Goal: Task Accomplishment & Management: Manage account settings

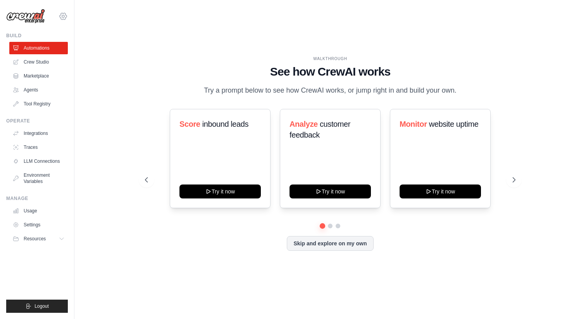
click at [62, 17] on icon at bounding box center [63, 16] width 2 height 2
click at [52, 55] on link "Settings" at bounding box center [63, 52] width 68 height 14
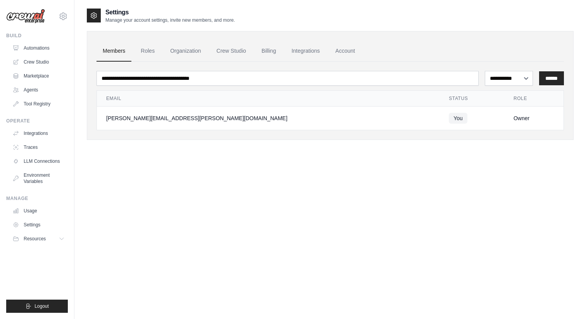
click at [66, 11] on div "[PERSON_NAME][EMAIL_ADDRESS][PERSON_NAME][DOMAIN_NAME] Settings" at bounding box center [37, 12] width 62 height 25
click at [66, 14] on icon at bounding box center [63, 16] width 9 height 9
click at [63, 21] on icon at bounding box center [63, 16] width 9 height 9
click at [60, 21] on div "gabriel.fraga@ab-inbev.com Settings" at bounding box center [37, 12] width 62 height 25
click at [64, 19] on icon at bounding box center [63, 16] width 9 height 9
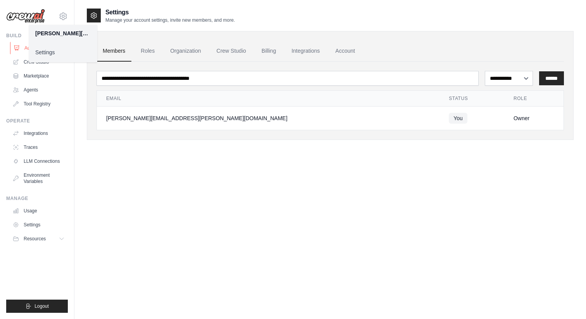
click at [17, 43] on link "Automations" at bounding box center [39, 48] width 59 height 12
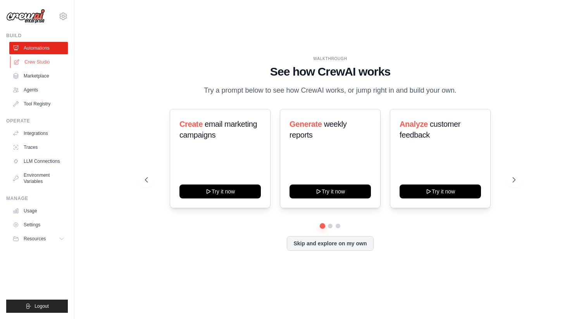
click at [27, 60] on link "Crew Studio" at bounding box center [39, 62] width 59 height 12
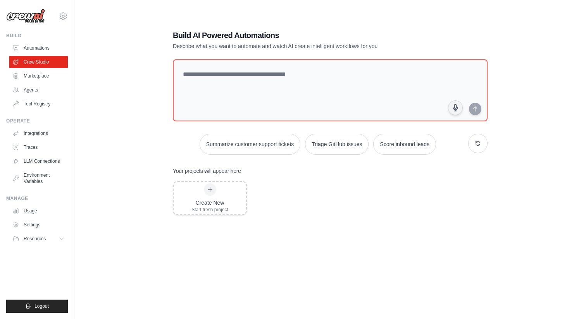
click at [62, 17] on icon at bounding box center [63, 16] width 9 height 9
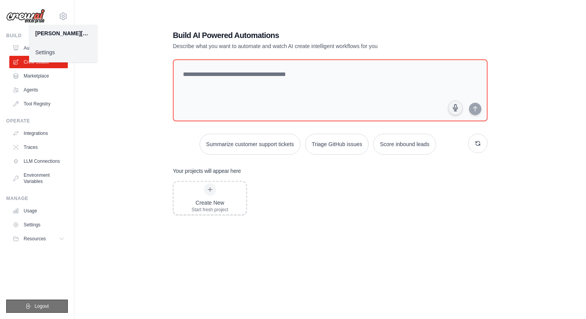
click at [52, 305] on button "Logout" at bounding box center [37, 306] width 62 height 13
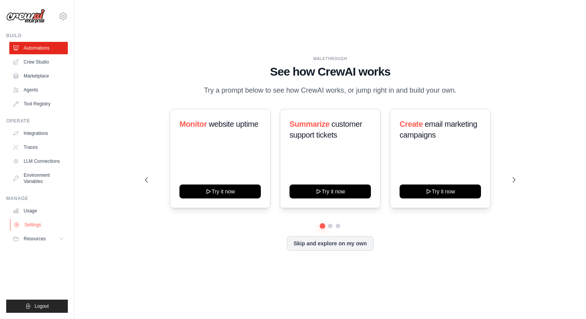
click at [36, 223] on link "Settings" at bounding box center [39, 225] width 59 height 12
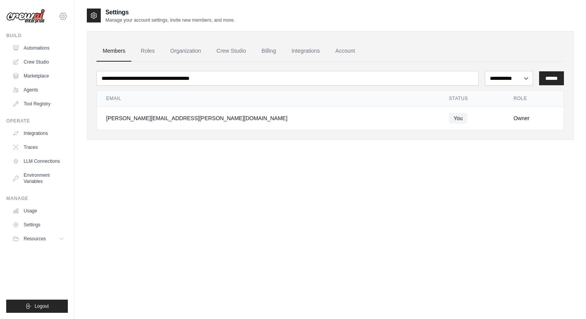
click at [60, 19] on icon at bounding box center [63, 16] width 9 height 9
click at [31, 15] on img at bounding box center [25, 16] width 39 height 15
click at [64, 13] on icon at bounding box center [63, 16] width 7 height 7
click at [66, 16] on icon at bounding box center [63, 16] width 9 height 9
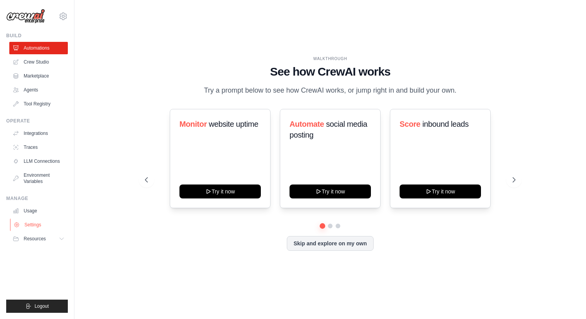
click at [34, 222] on link "Settings" at bounding box center [39, 225] width 59 height 12
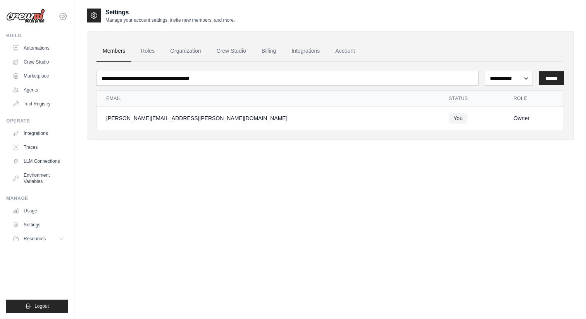
click at [63, 20] on icon at bounding box center [63, 16] width 9 height 9
click at [69, 57] on link "Settings" at bounding box center [63, 53] width 68 height 14
click at [65, 15] on icon at bounding box center [63, 16] width 7 height 7
click at [55, 53] on link "Settings" at bounding box center [63, 52] width 68 height 14
click at [63, 15] on icon at bounding box center [63, 16] width 9 height 9
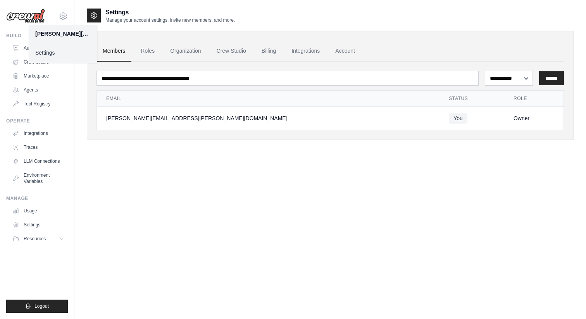
click at [57, 53] on link "Settings" at bounding box center [63, 53] width 68 height 14
click at [47, 298] on ul "Build Automations Crew Studio Marketplace Agents" at bounding box center [37, 173] width 62 height 280
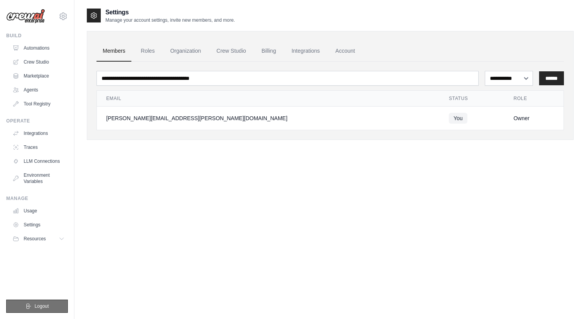
click at [47, 307] on span "Logout" at bounding box center [41, 306] width 14 height 6
